Goal: Task Accomplishment & Management: Use online tool/utility

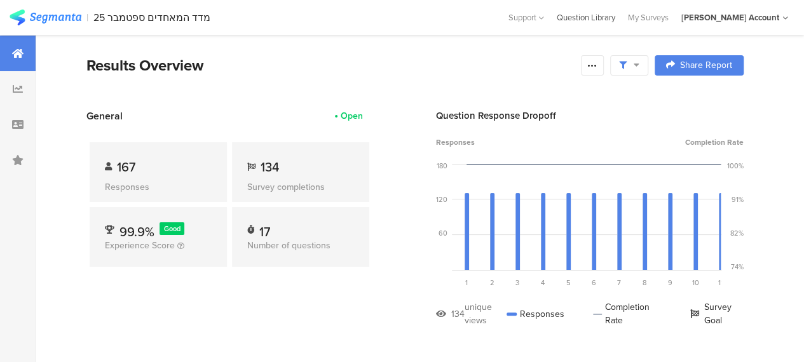
click at [602, 20] on div "Question Library" at bounding box center [585, 17] width 71 height 12
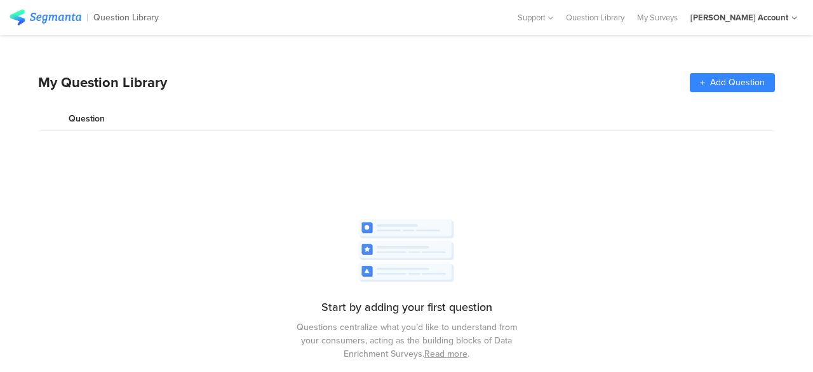
click at [458, 353] on link "Read more" at bounding box center [445, 353] width 43 height 13
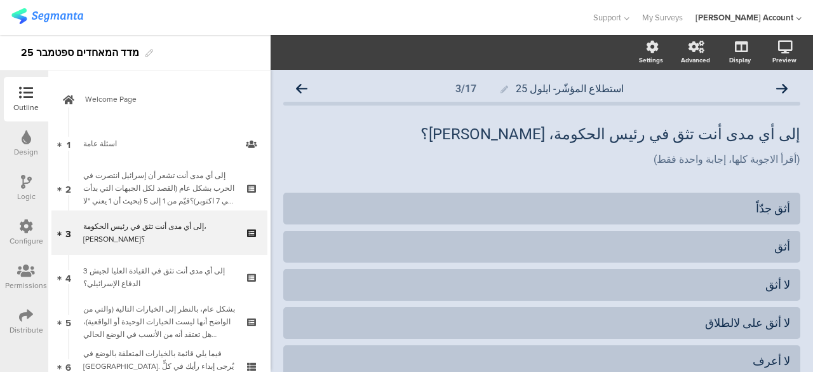
scroll to position [11, 0]
click at [548, 22] on div at bounding box center [295, 17] width 569 height 21
click at [300, 15] on div at bounding box center [295, 17] width 569 height 21
click at [227, 24] on div at bounding box center [295, 17] width 569 height 21
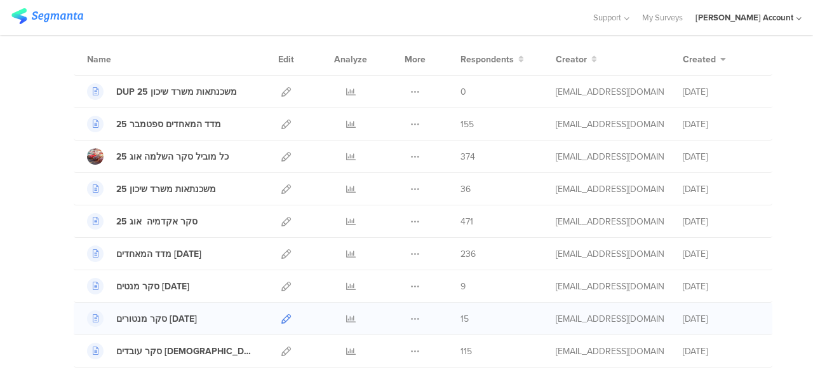
scroll to position [191, 0]
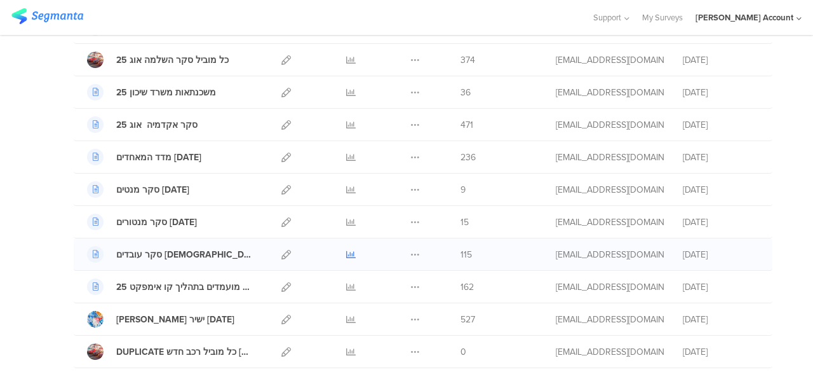
click at [346, 252] on icon at bounding box center [351, 255] width 10 height 10
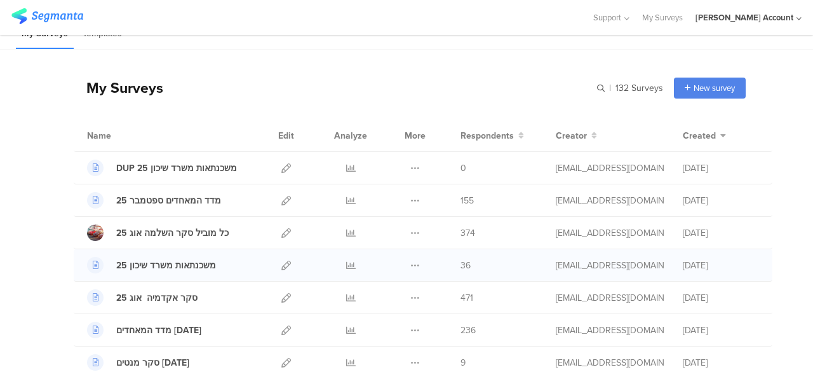
scroll to position [0, 0]
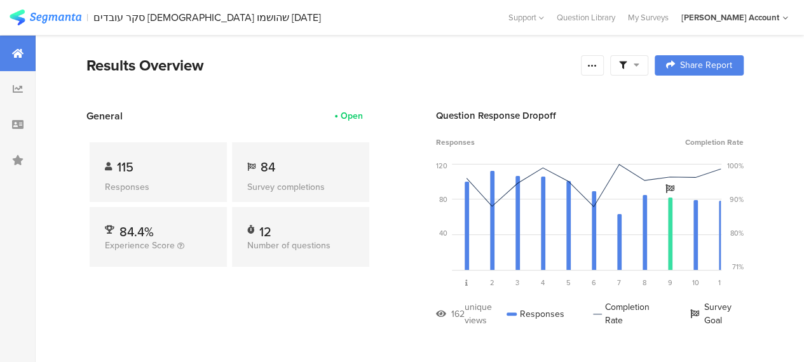
click at [639, 65] on icon at bounding box center [636, 64] width 6 height 9
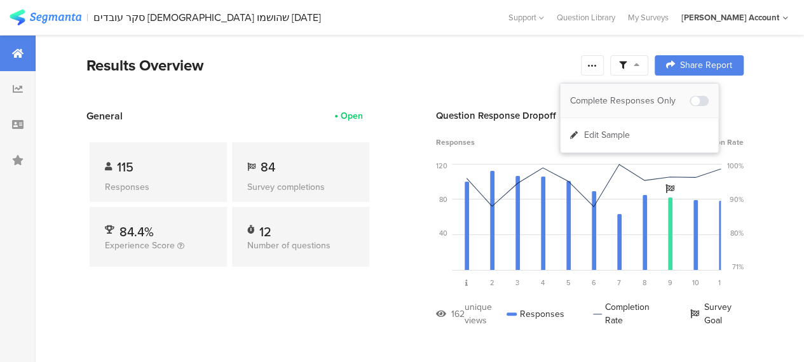
click at [635, 97] on div "Complete Responses Only" at bounding box center [629, 101] width 119 height 13
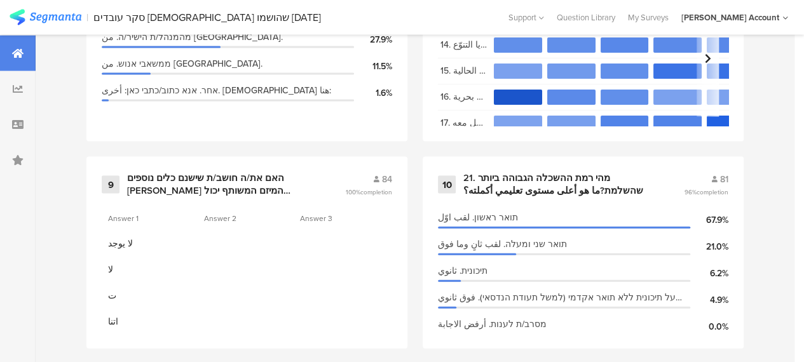
scroll to position [1270, 0]
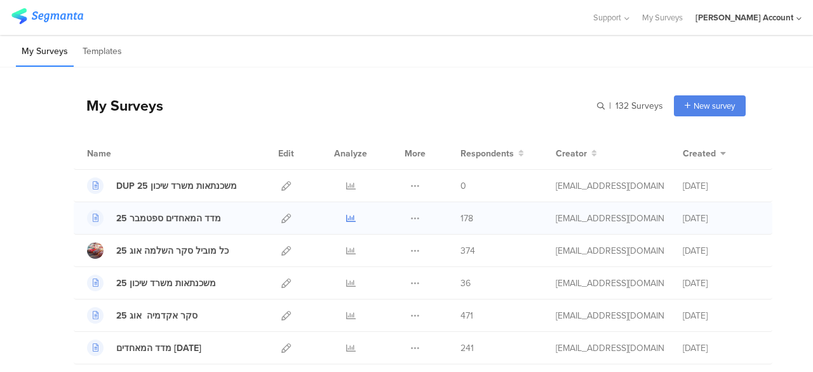
click at [346, 215] on icon at bounding box center [351, 218] width 10 height 10
